Goal: Information Seeking & Learning: Check status

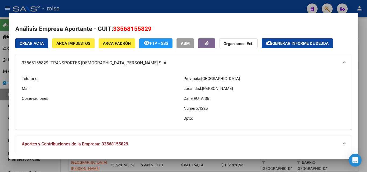
click at [2, 112] on div at bounding box center [183, 86] width 367 height 172
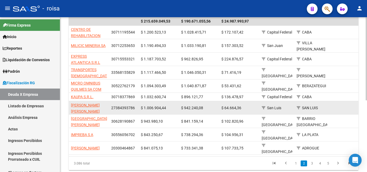
scroll to position [134, 0]
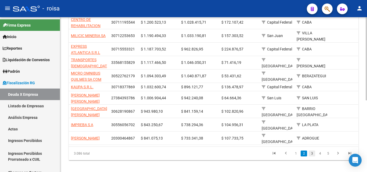
click at [312, 151] on link "3" at bounding box center [312, 154] width 6 height 6
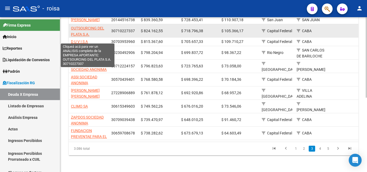
click at [87, 34] on span "OUTSOURCING DEL PLATA S.A." at bounding box center [87, 31] width 33 height 10
type textarea "30710227337"
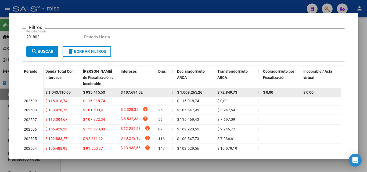
scroll to position [54, 0]
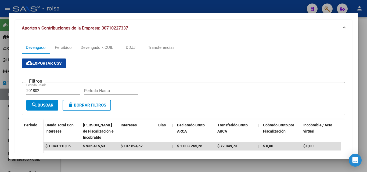
click at [43, 90] on input "201802" at bounding box center [53, 90] width 54 height 5
type input "202501"
type input "202507"
click at [43, 105] on span "search Buscar" at bounding box center [42, 105] width 22 height 5
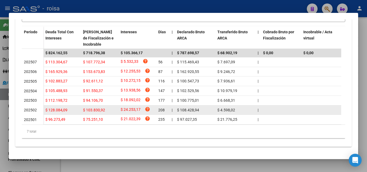
scroll to position [72, 0]
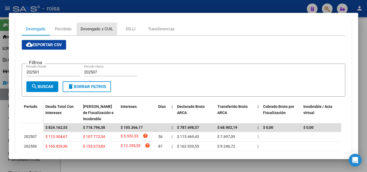
drag, startPoint x: 98, startPoint y: 28, endPoint x: 106, endPoint y: 33, distance: 9.6
click at [99, 28] on div "Devengado x CUIL" at bounding box center [97, 29] width 33 height 6
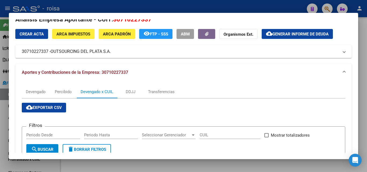
scroll to position [0, 0]
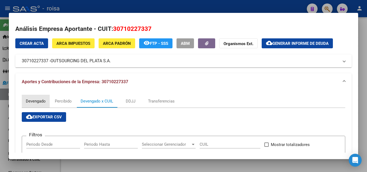
drag, startPoint x: 30, startPoint y: 102, endPoint x: 97, endPoint y: 101, distance: 66.6
click at [30, 101] on div "Devengado" at bounding box center [36, 101] width 20 height 6
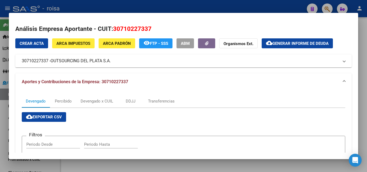
click at [297, 45] on span "Generar informe de deuda" at bounding box center [300, 43] width 56 height 5
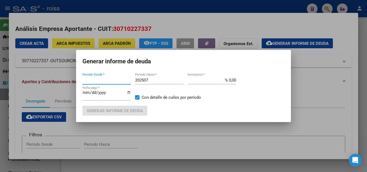
type input "201802"
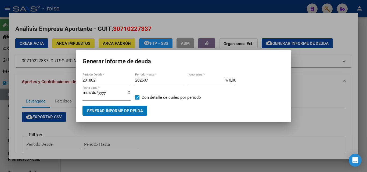
click at [102, 80] on input "201802" at bounding box center [106, 80] width 48 height 5
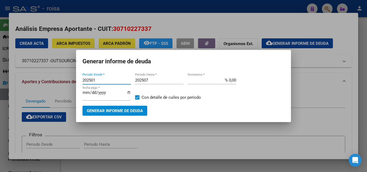
type input "202501"
click at [228, 79] on input "% 0,00" at bounding box center [212, 80] width 48 height 5
type input "% 10,00"
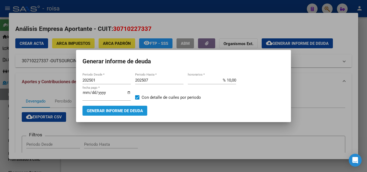
click at [103, 110] on span "Generar informe de deuda" at bounding box center [115, 111] width 56 height 5
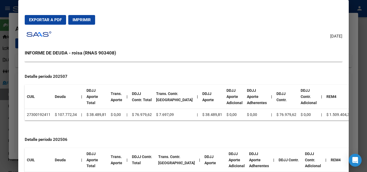
scroll to position [215, 0]
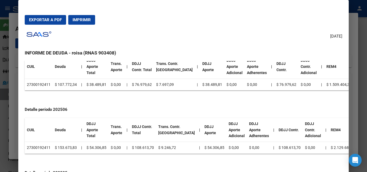
drag, startPoint x: 31, startPoint y: 77, endPoint x: 47, endPoint y: 77, distance: 16.1
click at [47, 79] on td "27300192411" at bounding box center [39, 85] width 28 height 12
copy td "30019241"
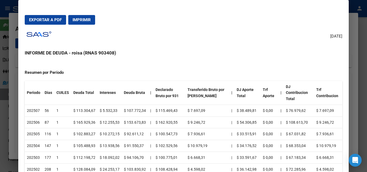
scroll to position [0, 0]
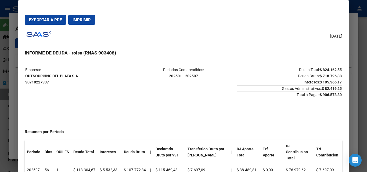
click at [10, 111] on div at bounding box center [183, 86] width 367 height 172
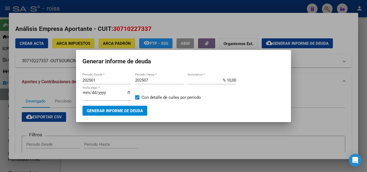
click at [1, 125] on div at bounding box center [183, 86] width 367 height 172
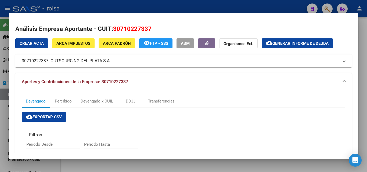
click at [2, 121] on div at bounding box center [183, 86] width 367 height 172
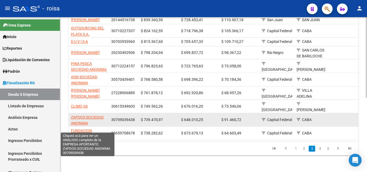
click at [86, 122] on span "ZAPDOS SOCIEDAD ANONIMA" at bounding box center [87, 120] width 33 height 10
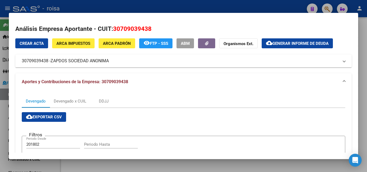
click at [2, 115] on div at bounding box center [183, 86] width 367 height 172
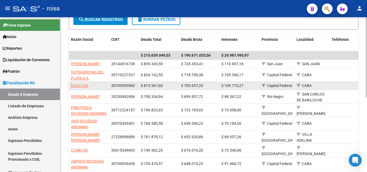
scroll to position [143, 0]
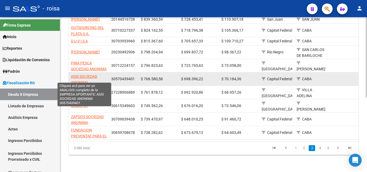
click at [78, 74] on span "ASSI SOCIEDAD ANONIMA" at bounding box center [84, 79] width 26 height 10
type textarea "30570439401"
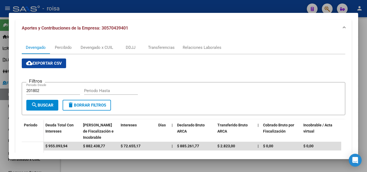
scroll to position [0, 0]
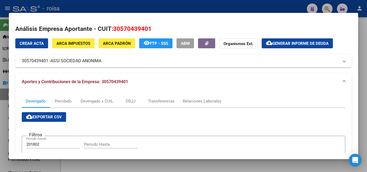
click at [107, 45] on span "ARCA Padrón" at bounding box center [117, 43] width 28 height 5
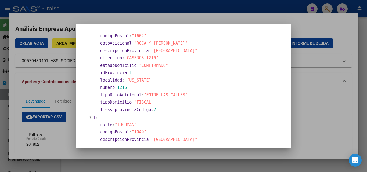
scroll to position [27, 0]
